Goal: Task Accomplishment & Management: Manage account settings

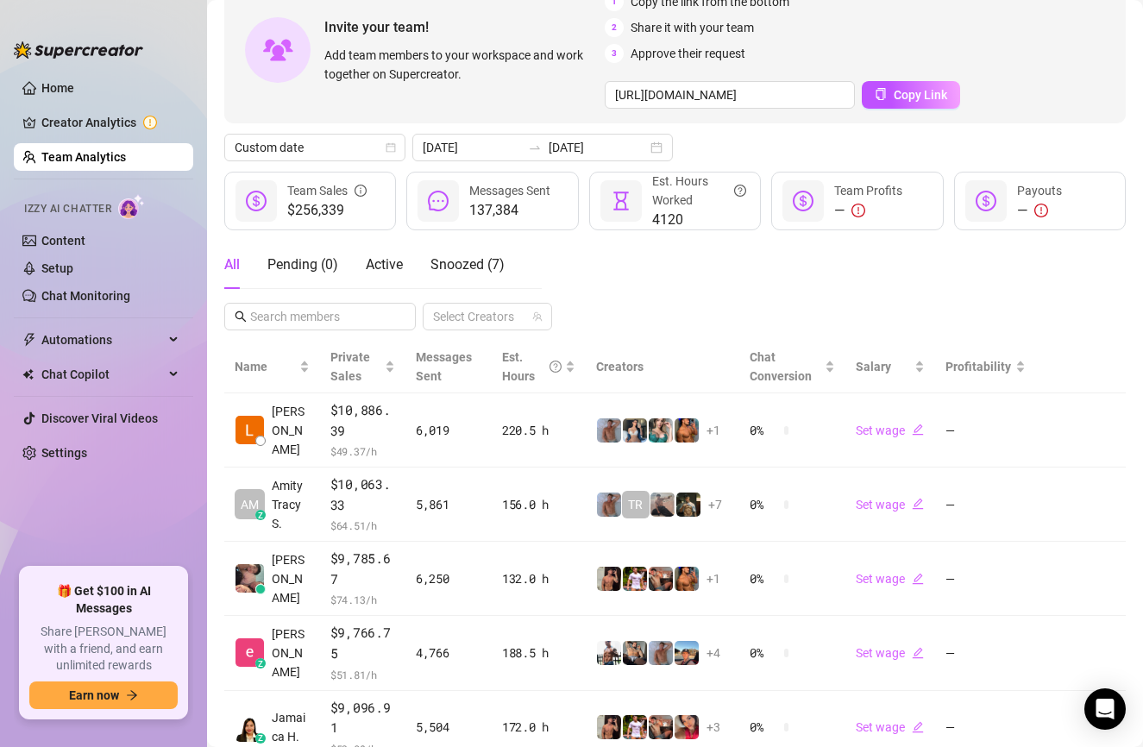
scroll to position [67, 0]
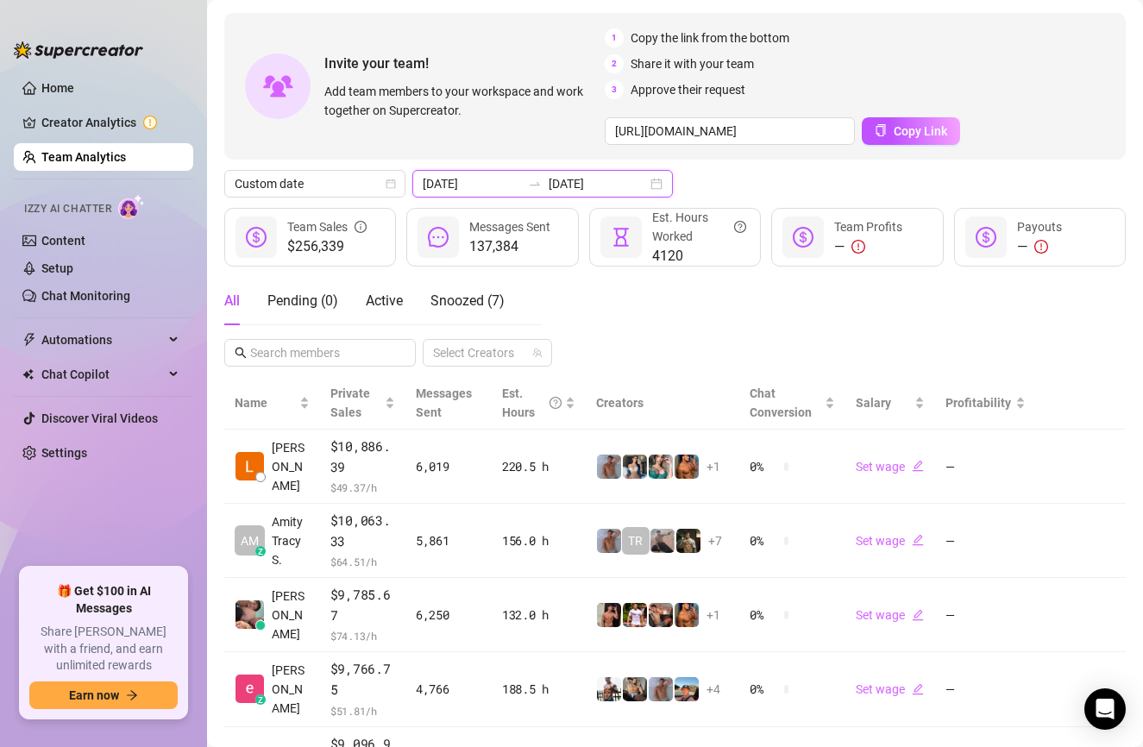
click at [552, 189] on input "[DATE]" at bounding box center [598, 183] width 98 height 19
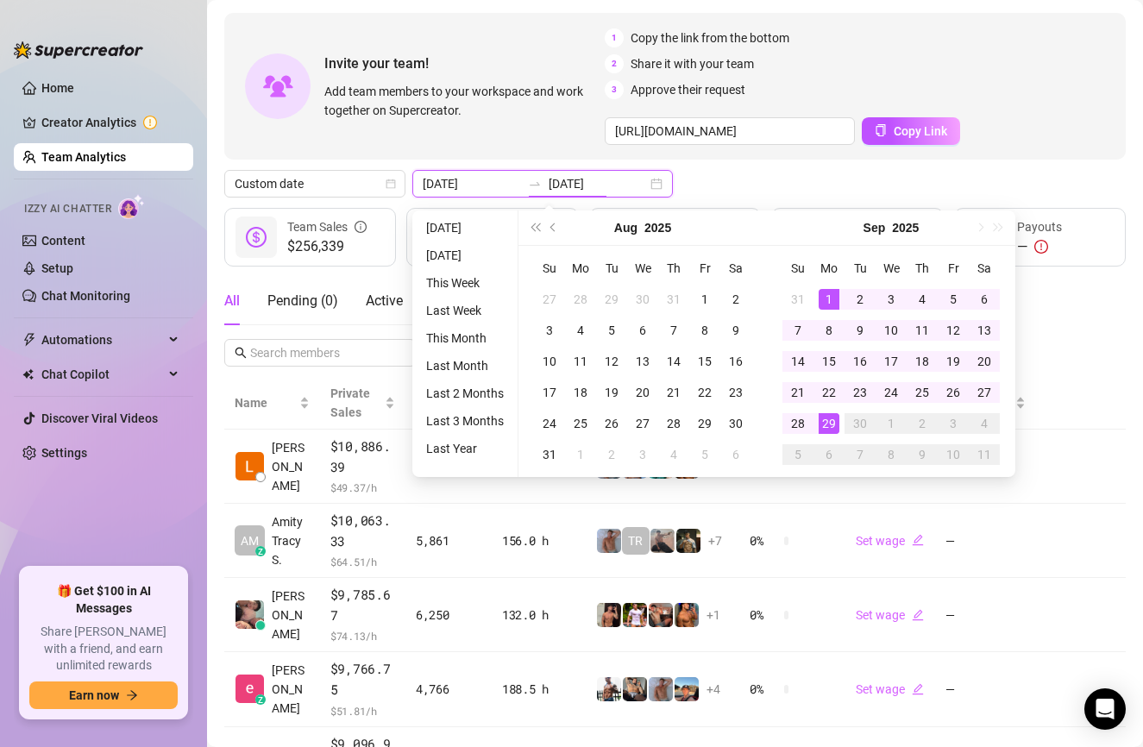
type input "[DATE]"
click at [775, 160] on div "Invite your team! Add team members to your workspace and work together on Super…" at bounding box center [674, 617] width 901 height 1208
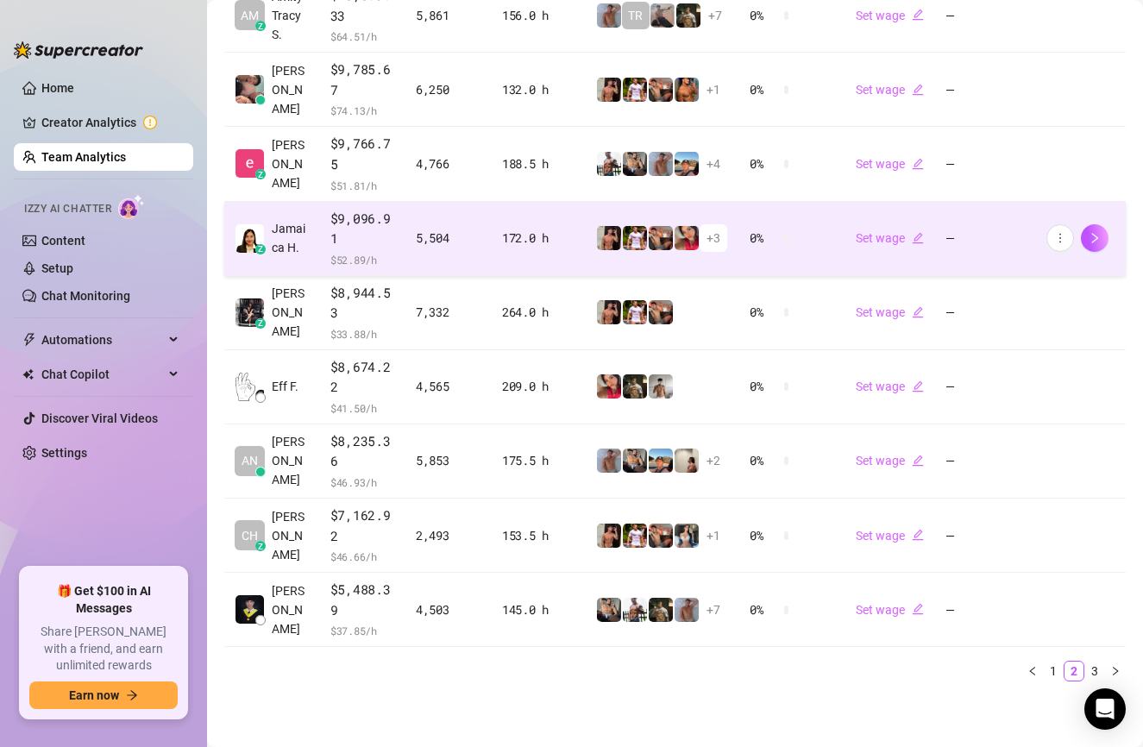
scroll to position [0, 0]
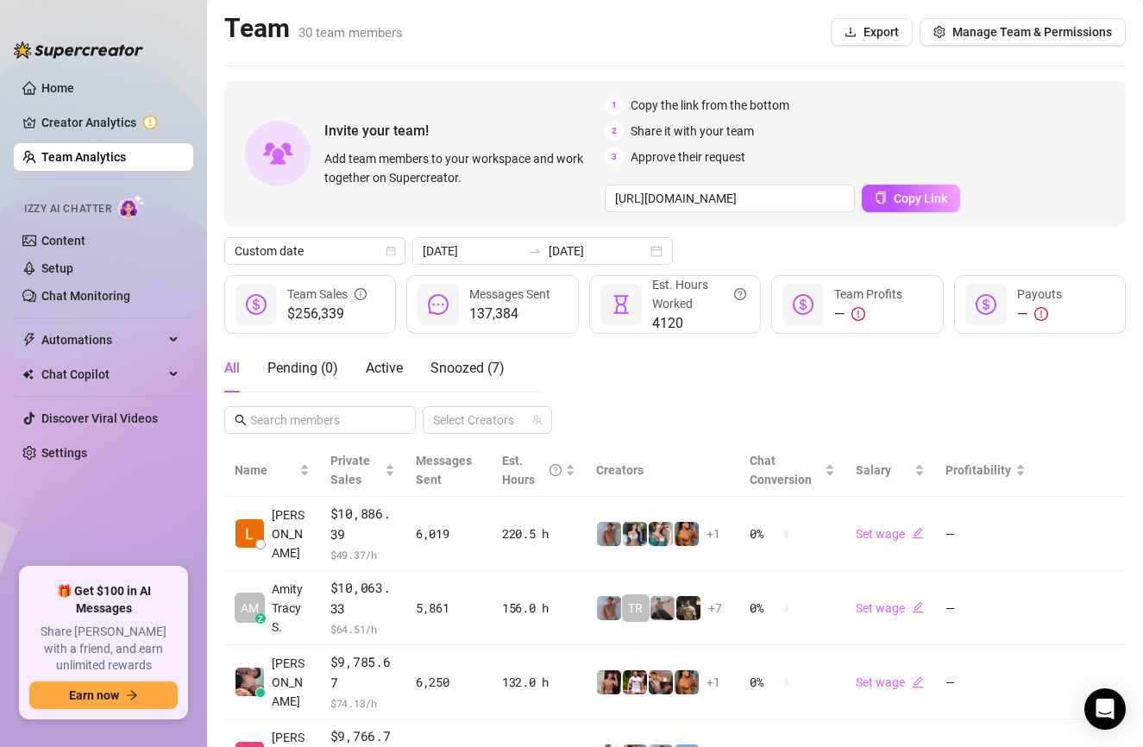
click at [478, 271] on div "Invite your team! Add team members to your workspace and work together on Super…" at bounding box center [674, 684] width 901 height 1208
click at [483, 247] on input "[DATE]" at bounding box center [472, 251] width 98 height 19
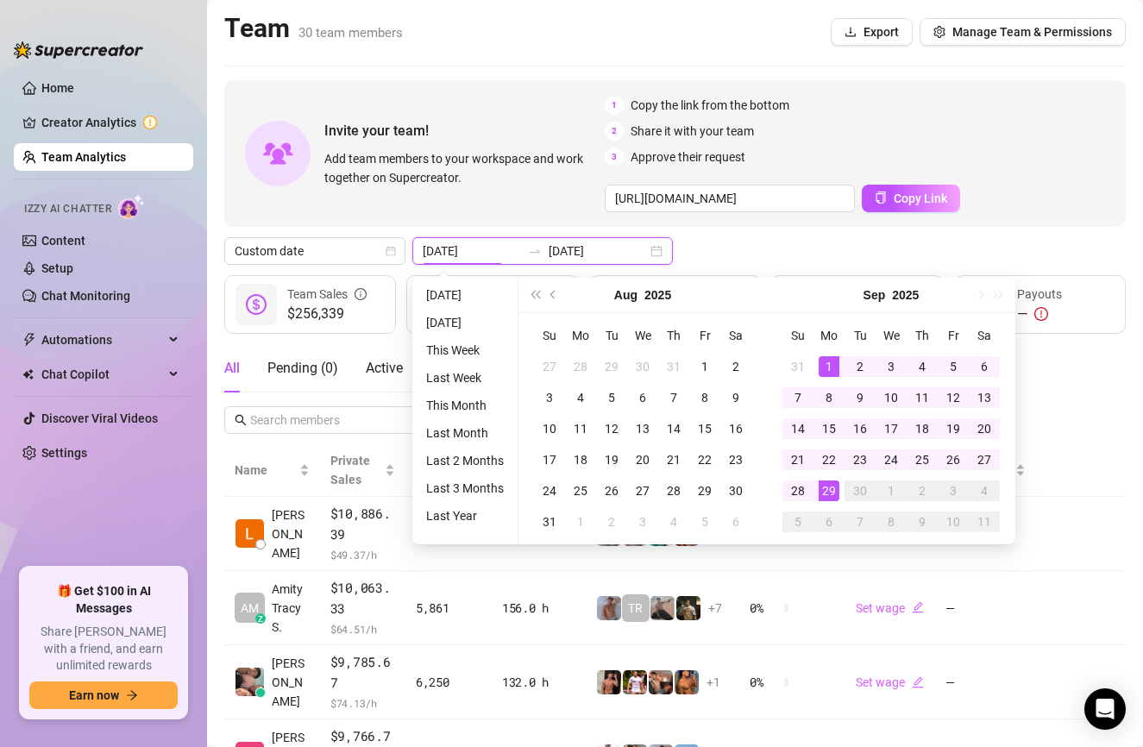
type input "[DATE]"
click at [826, 492] on div "29" at bounding box center [829, 490] width 21 height 21
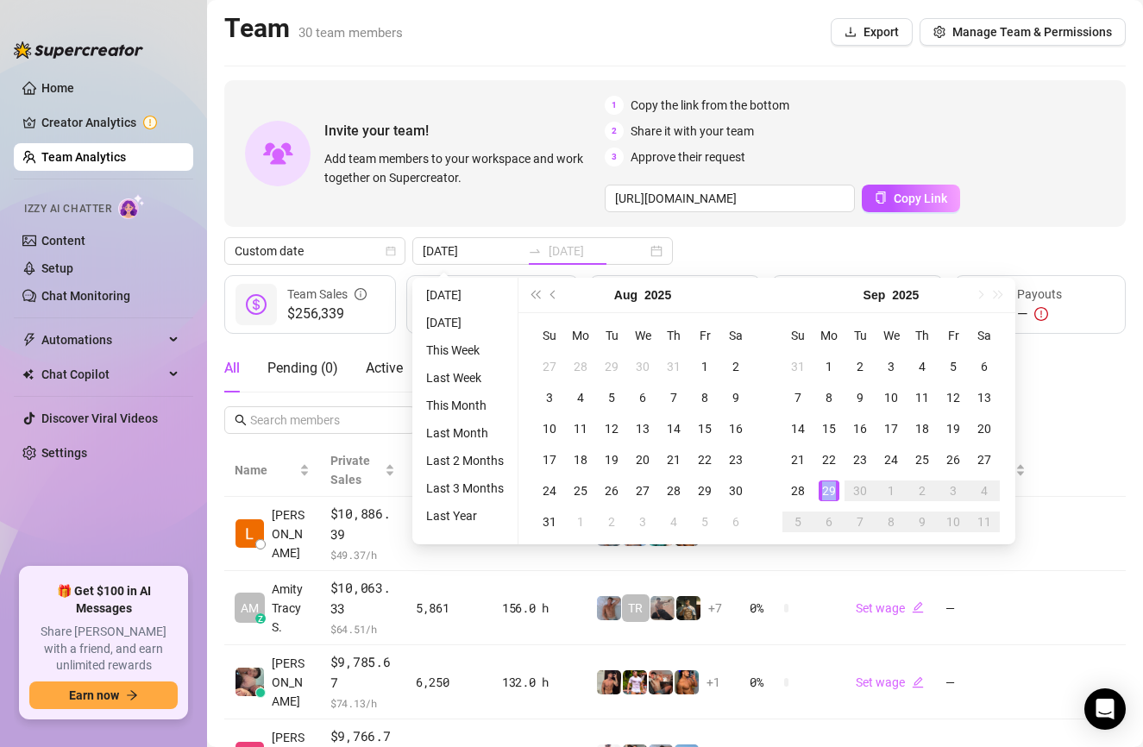
click at [826, 492] on div "29" at bounding box center [829, 490] width 21 height 21
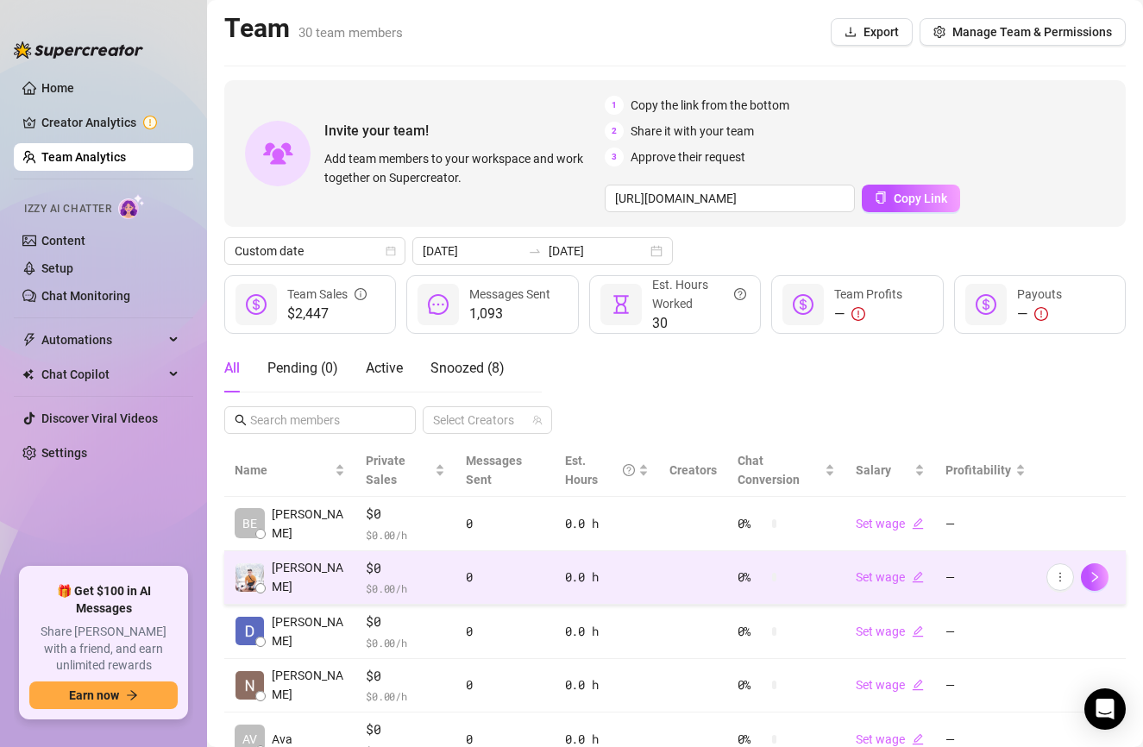
scroll to position [389, 0]
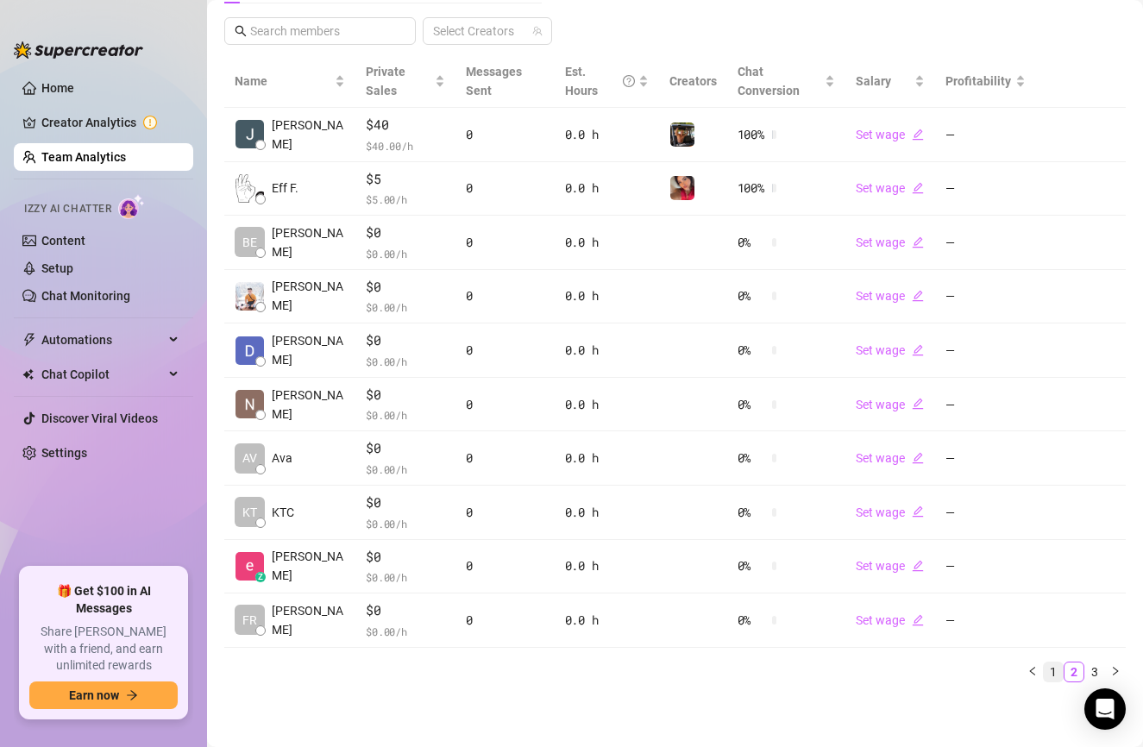
click at [1050, 677] on link "1" at bounding box center [1053, 671] width 19 height 19
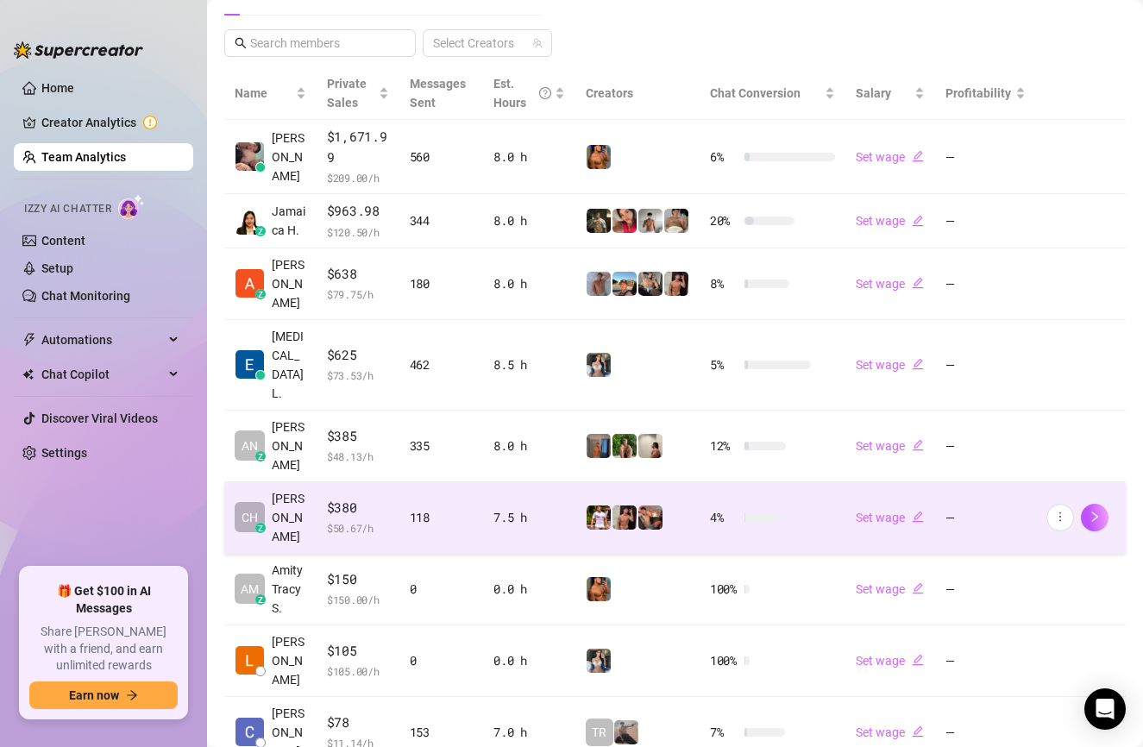
scroll to position [0, 0]
